Goal: Book appointment/travel/reservation

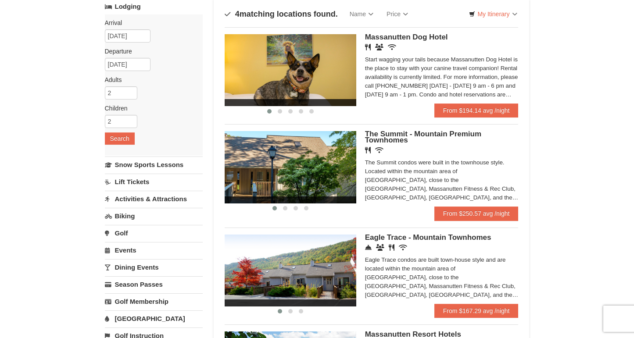
scroll to position [55, 0]
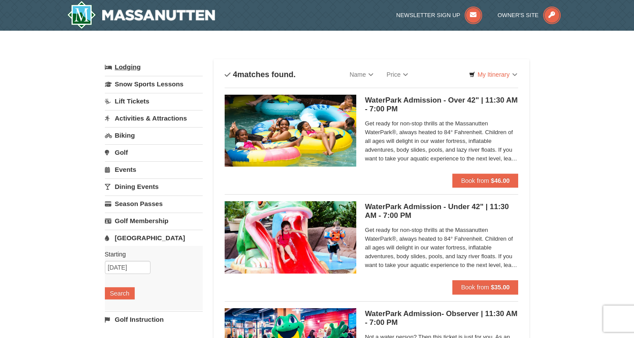
click at [161, 66] on link "Lodging" at bounding box center [154, 67] width 98 height 16
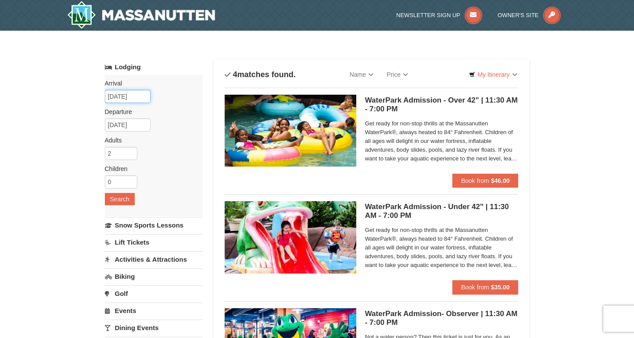
click at [139, 101] on input "11/22/2025" at bounding box center [128, 96] width 46 height 13
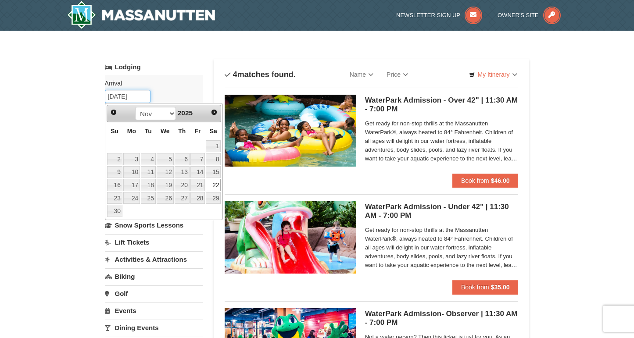
click at [139, 102] on input "11/22/2025" at bounding box center [128, 96] width 46 height 13
click at [183, 68] on link "Lodging" at bounding box center [154, 67] width 98 height 16
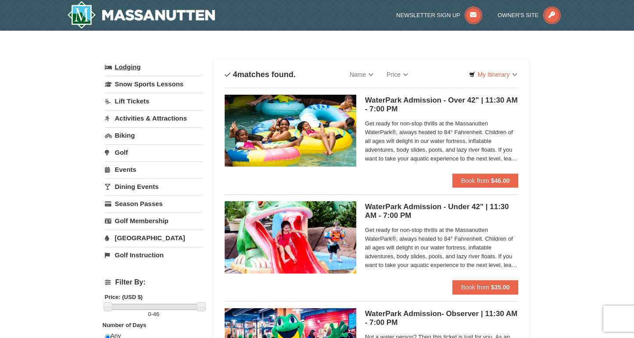
click at [153, 68] on link "Lodging" at bounding box center [154, 67] width 98 height 16
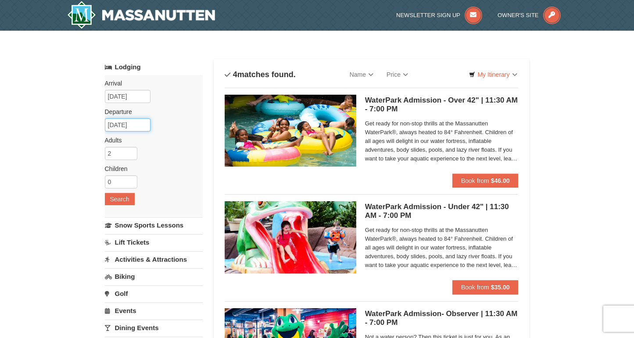
click at [129, 124] on input "11/24/2025" at bounding box center [128, 124] width 46 height 13
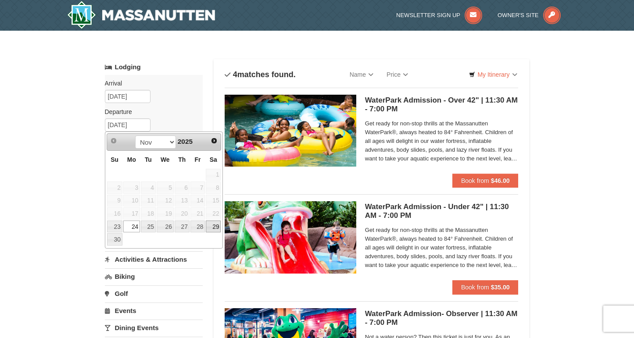
click at [211, 222] on link "29" at bounding box center [213, 227] width 15 height 12
type input "11/29/2025"
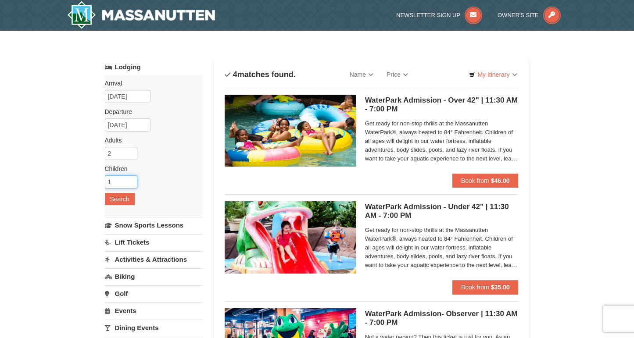
click at [130, 178] on input "1" at bounding box center [121, 181] width 32 height 13
type input "2"
click at [130, 178] on input "2" at bounding box center [121, 181] width 32 height 13
click at [124, 194] on button "Search" at bounding box center [120, 199] width 30 height 12
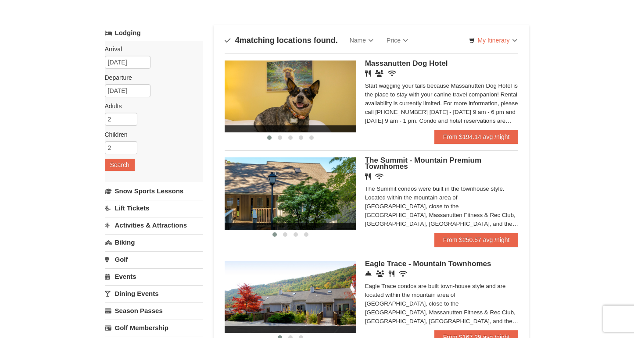
scroll to position [33, 0]
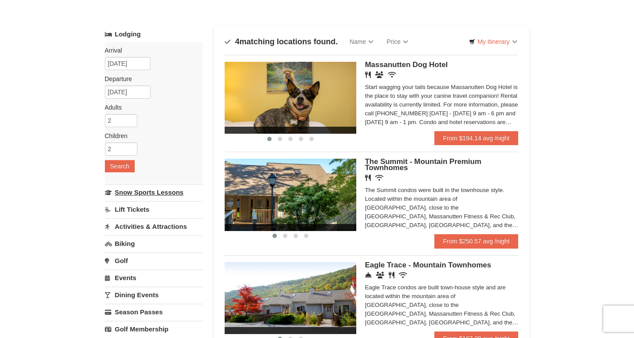
click at [135, 189] on link "Snow Sports Lessons" at bounding box center [154, 192] width 98 height 16
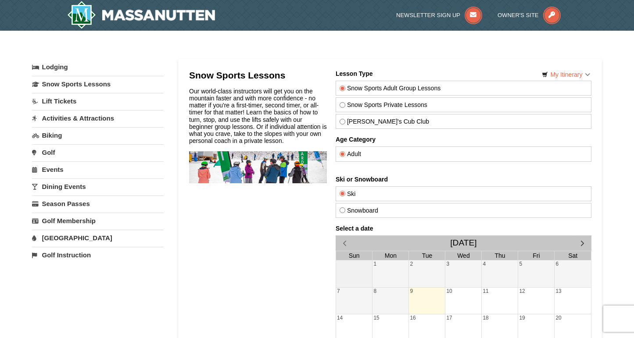
click at [583, 244] on span "button" at bounding box center [581, 243] width 9 height 9
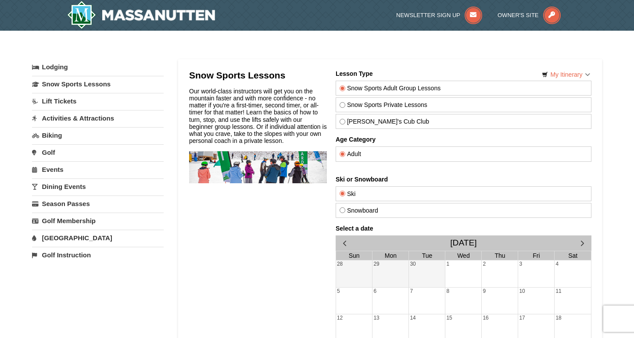
click at [583, 244] on span "button" at bounding box center [581, 243] width 9 height 9
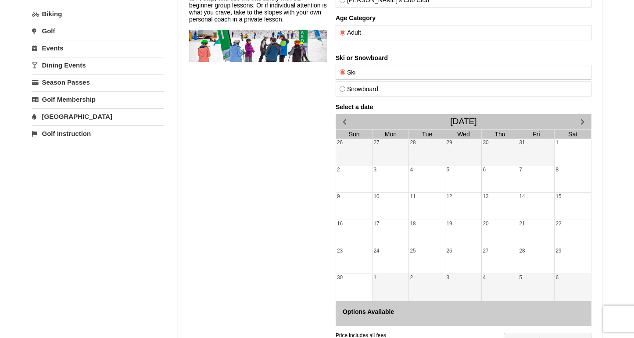
scroll to position [122, 0]
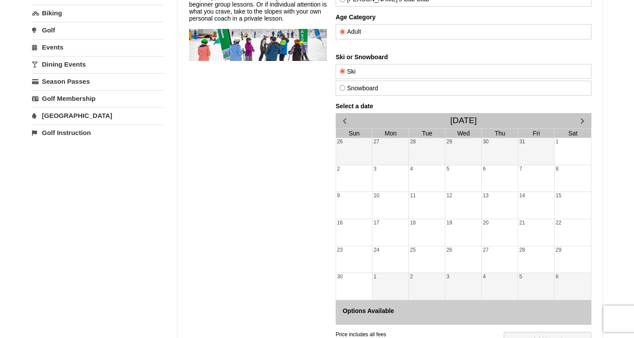
click at [394, 257] on div "24" at bounding box center [390, 259] width 36 height 27
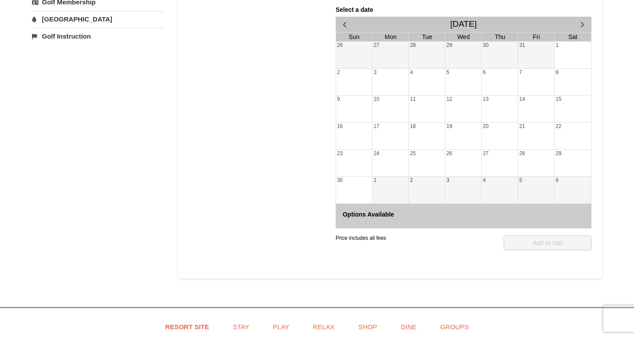
scroll to position [218, 0]
click at [586, 23] on span "button" at bounding box center [581, 25] width 9 height 9
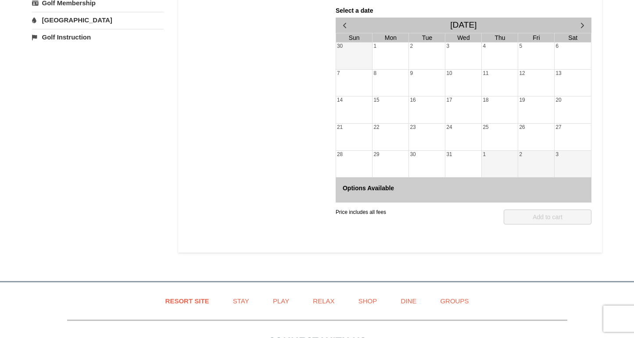
click at [368, 135] on div "21" at bounding box center [353, 137] width 36 height 27
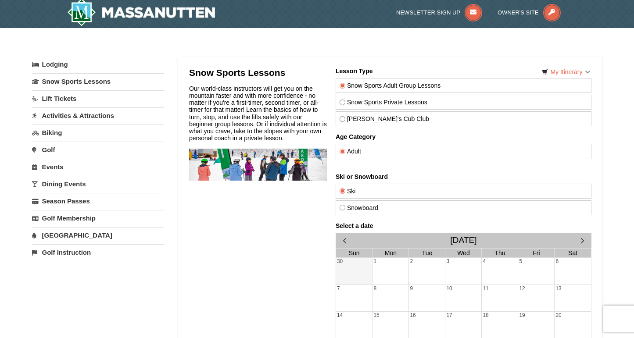
scroll to position [4, 0]
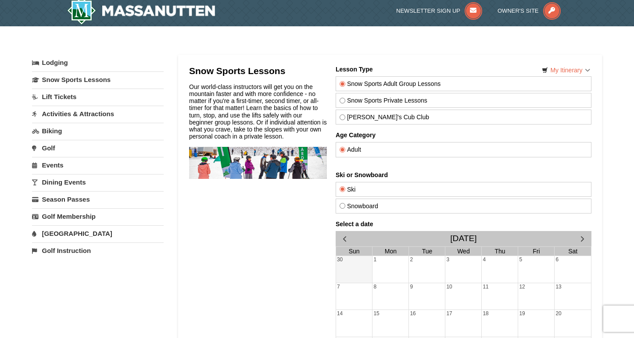
click at [341, 118] on input "Theo's Cub Club" at bounding box center [342, 117] width 6 height 6
radio input "true"
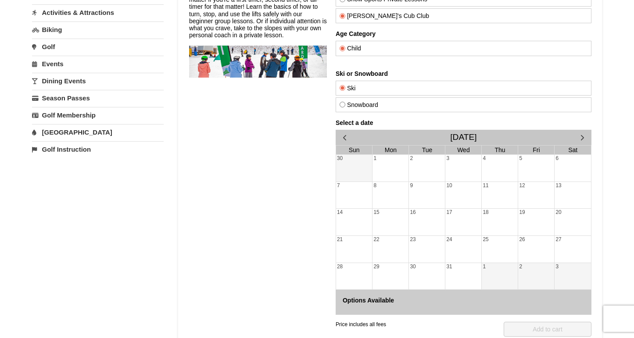
scroll to position [105, 0]
click at [341, 139] on span "button" at bounding box center [343, 137] width 9 height 9
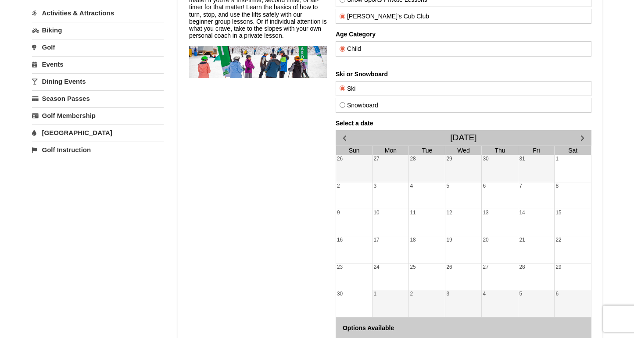
click at [432, 270] on div "25" at bounding box center [426, 277] width 36 height 27
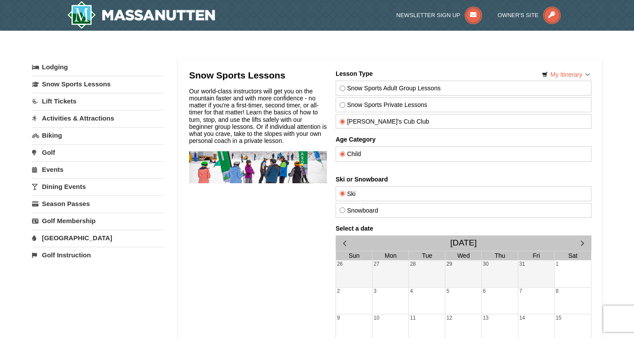
scroll to position [0, 0]
click at [91, 119] on link "Activities & Attractions" at bounding box center [98, 118] width 132 height 16
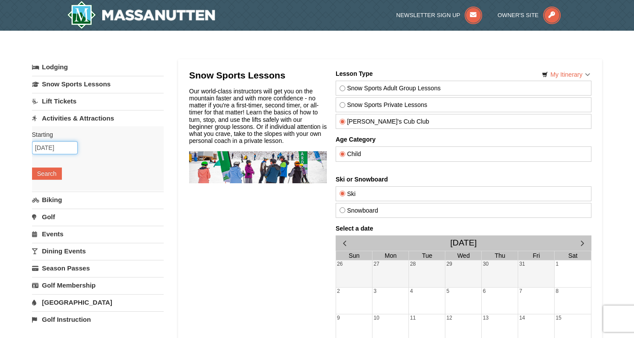
click at [66, 150] on input "09/09/2025" at bounding box center [55, 147] width 46 height 13
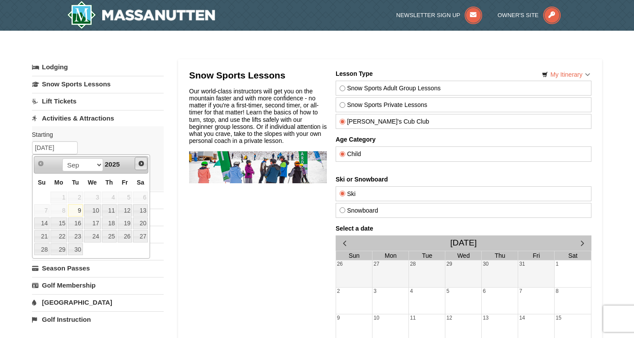
click at [138, 165] on span "Next" at bounding box center [141, 163] width 7 height 7
click at [140, 239] on link "22" at bounding box center [140, 236] width 15 height 12
type input "[DATE]"
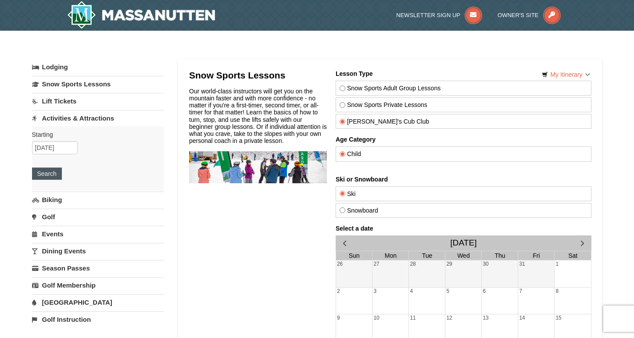
click at [43, 175] on button "Search" at bounding box center [47, 174] width 30 height 12
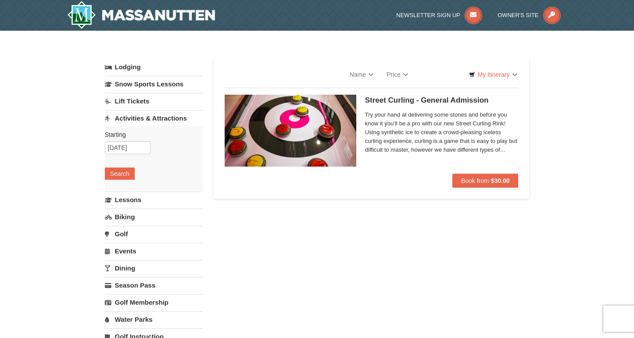
select select "9"
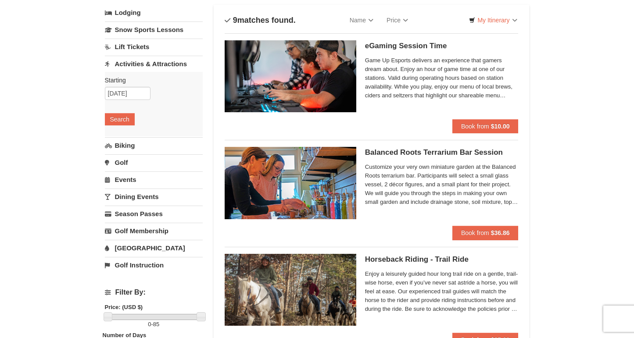
scroll to position [71, 0]
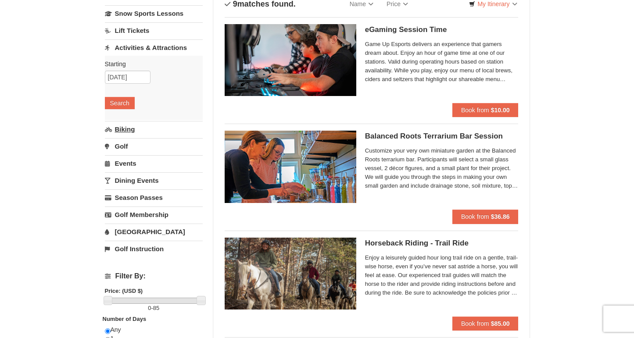
click at [122, 127] on link "Biking" at bounding box center [154, 129] width 98 height 16
click at [123, 128] on div "Starting Please format dates MM/DD/YYYY Please format dates MM/DD/YYYY 11/22/20…" at bounding box center [154, 105] width 98 height 64
click at [123, 120] on button "Search" at bounding box center [120, 120] width 30 height 12
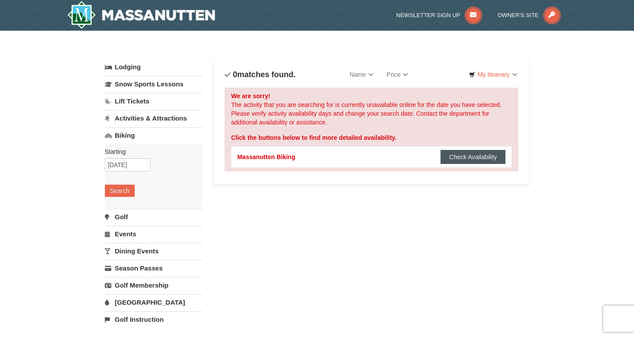
click at [492, 161] on button "Check Availability" at bounding box center [472, 157] width 65 height 14
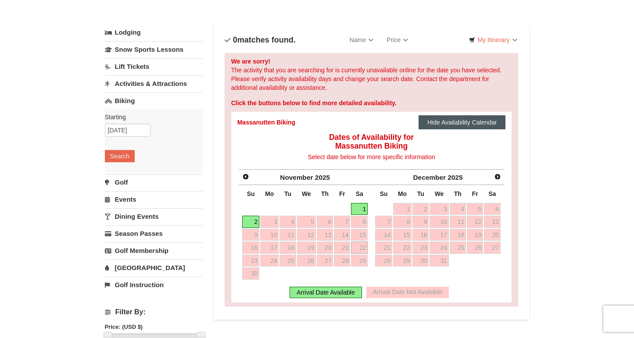
scroll to position [39, 0]
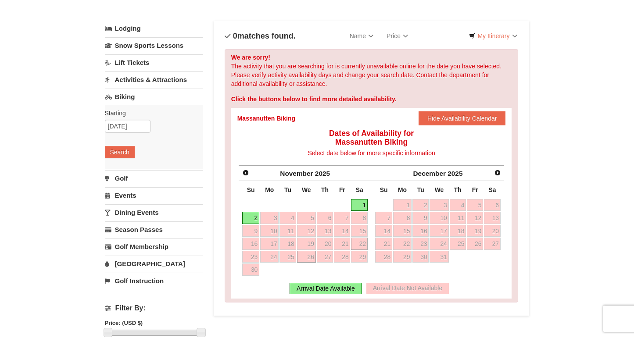
click at [299, 260] on link "26" at bounding box center [306, 257] width 19 height 12
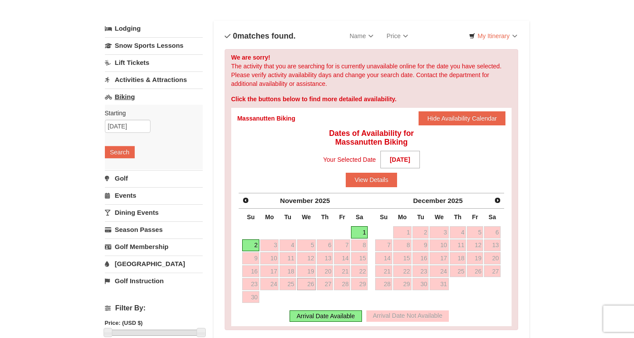
click at [131, 99] on link "Biking" at bounding box center [154, 97] width 98 height 16
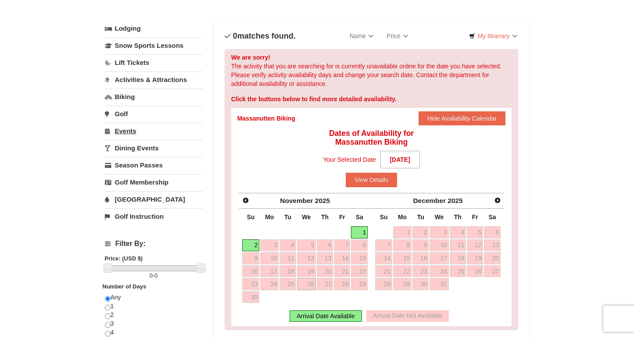
click at [127, 127] on link "Events" at bounding box center [154, 131] width 98 height 16
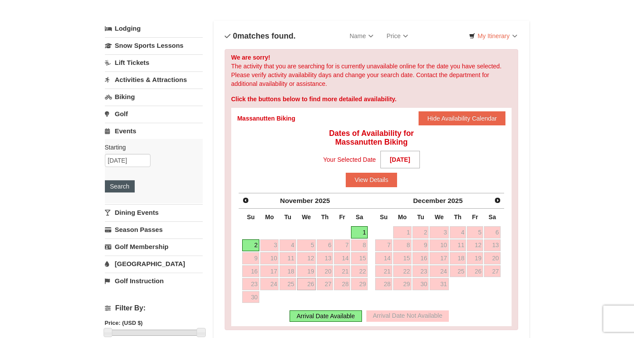
click at [121, 186] on button "Search" at bounding box center [120, 186] width 30 height 12
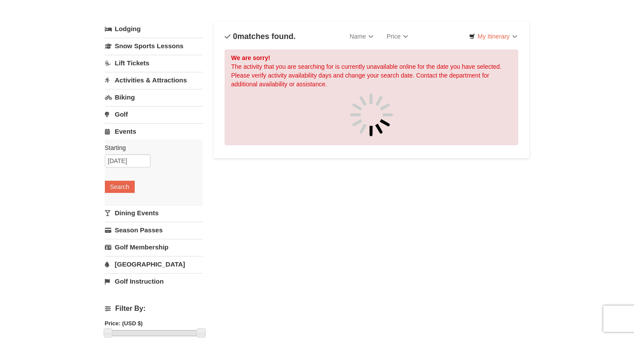
scroll to position [42, 0]
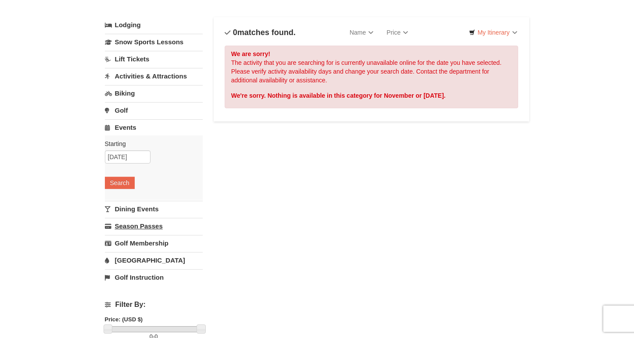
click at [112, 225] on link "Season Passes" at bounding box center [154, 226] width 98 height 16
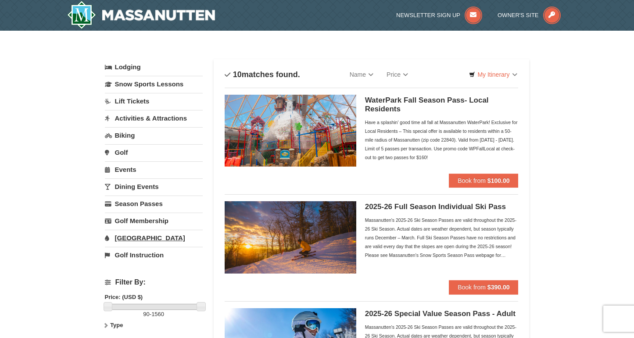
click at [140, 238] on link "[GEOGRAPHIC_DATA]" at bounding box center [154, 238] width 98 height 16
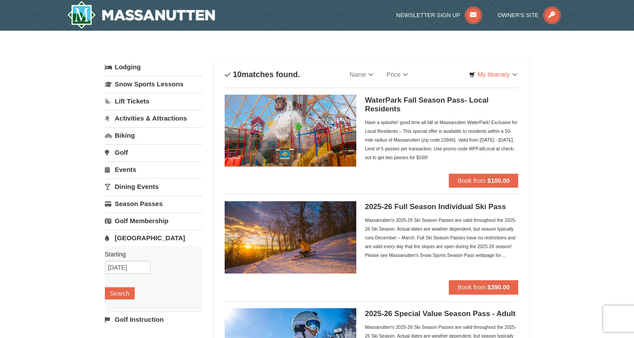
click at [200, 18] on img at bounding box center [141, 15] width 148 height 28
